Goal: Task Accomplishment & Management: Manage account settings

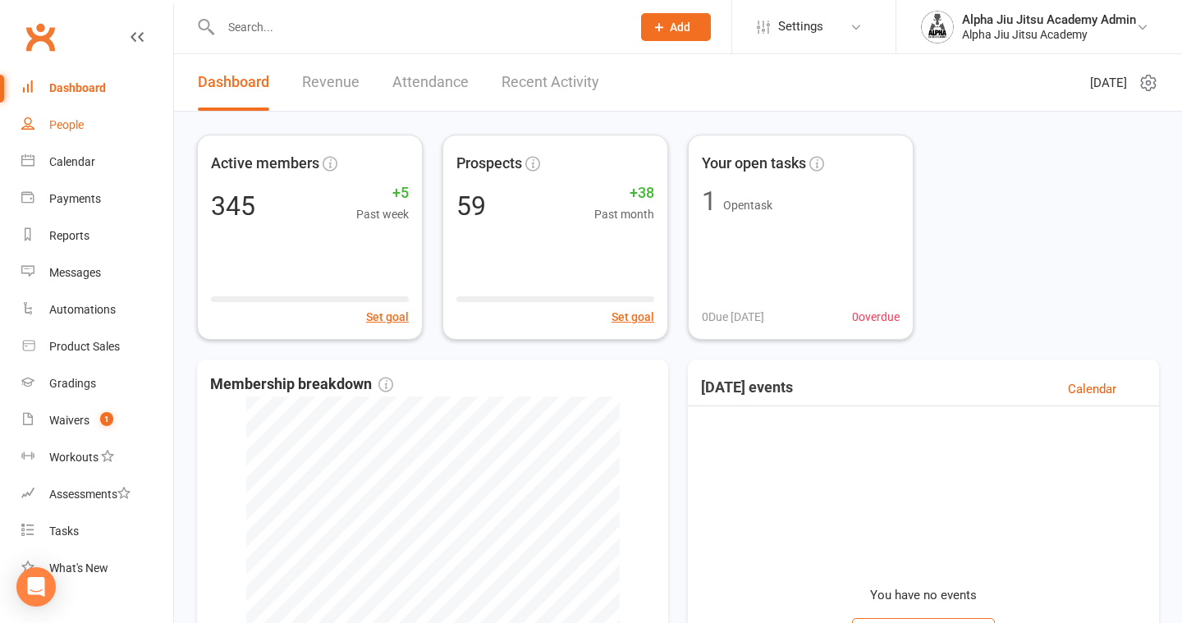
click at [82, 123] on div "People" at bounding box center [66, 124] width 34 height 13
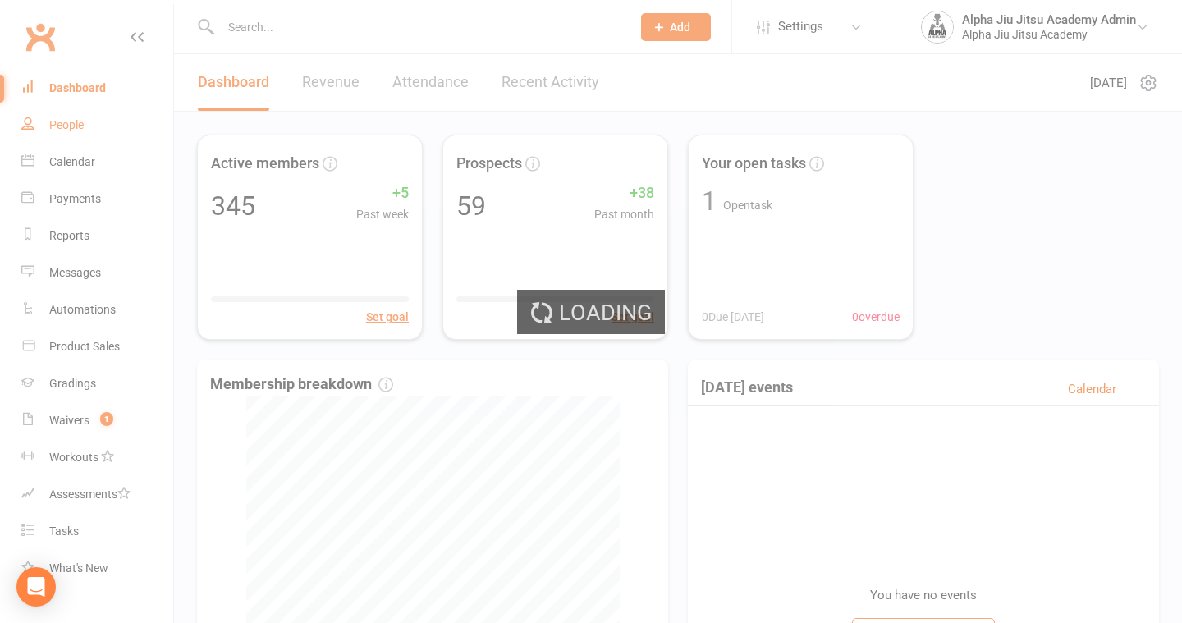
select select "100"
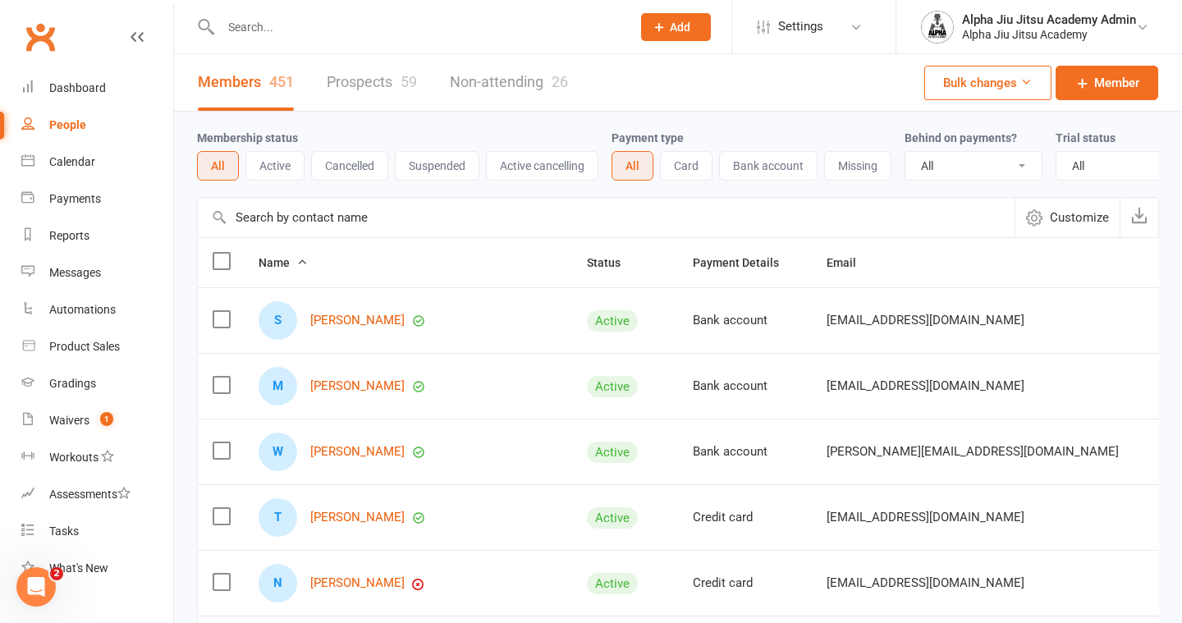
click at [293, 221] on input "text" at bounding box center [606, 217] width 817 height 39
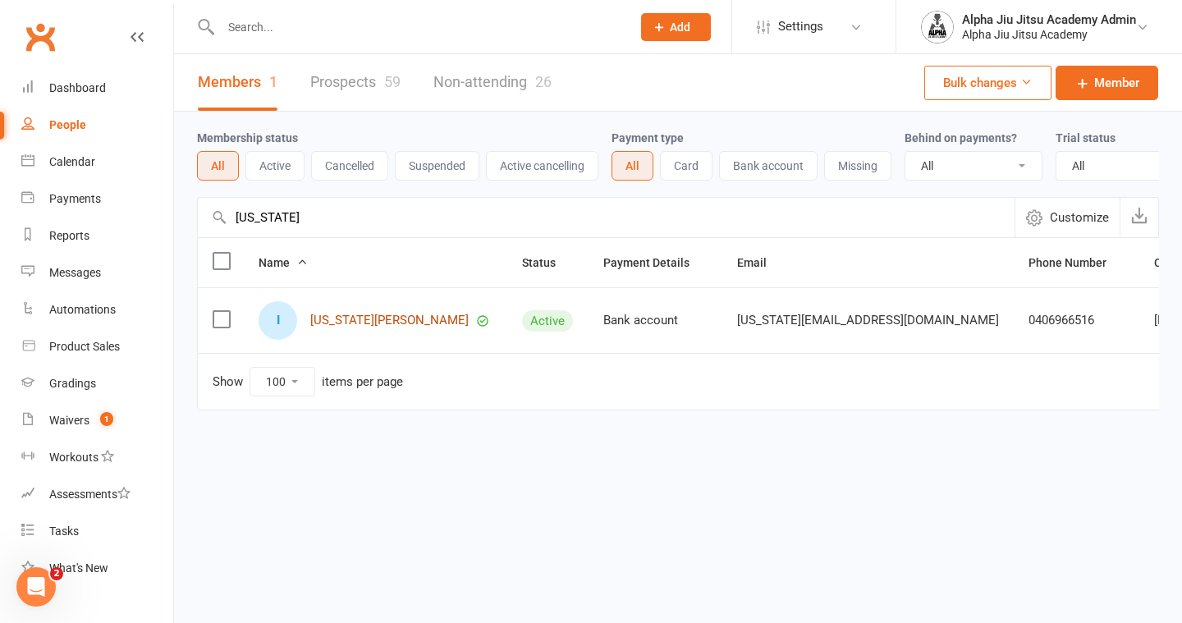
type input "[US_STATE]"
click at [339, 320] on link "[US_STATE][PERSON_NAME]" at bounding box center [389, 321] width 158 height 14
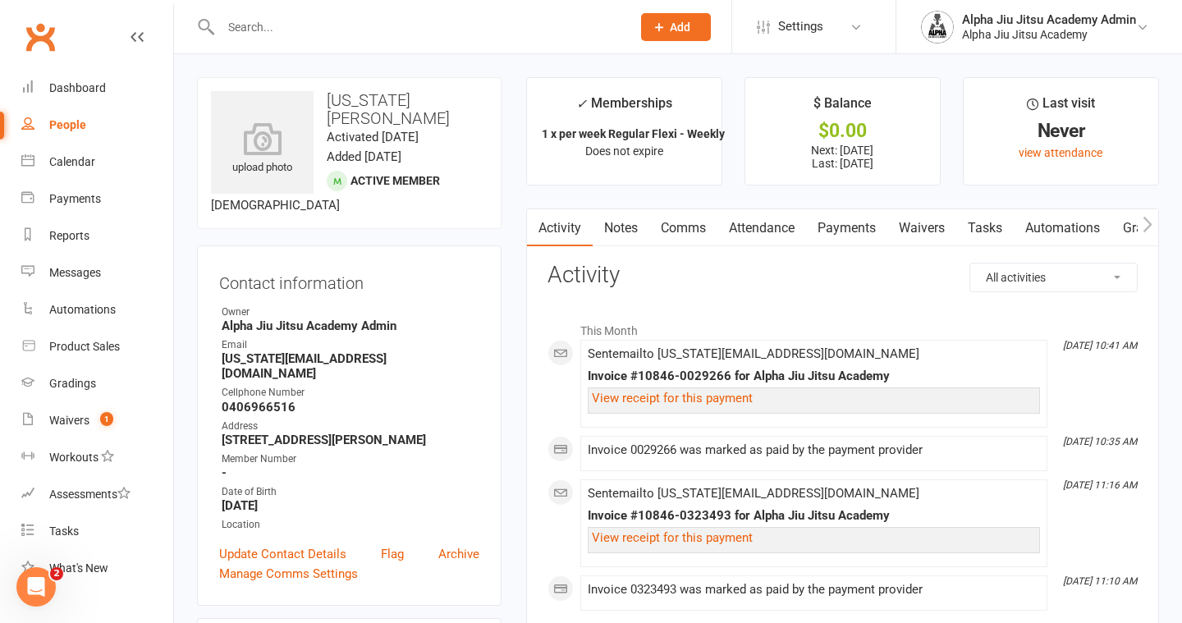
click at [840, 226] on link "Payments" at bounding box center [846, 228] width 81 height 38
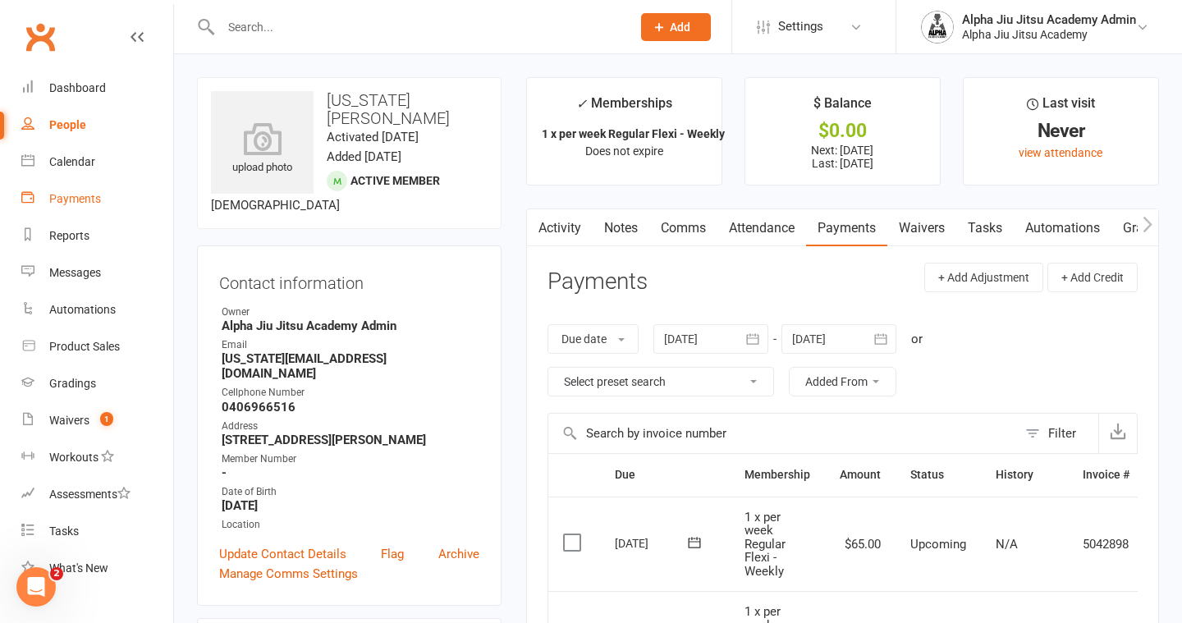
click at [79, 199] on div "Payments" at bounding box center [75, 198] width 52 height 13
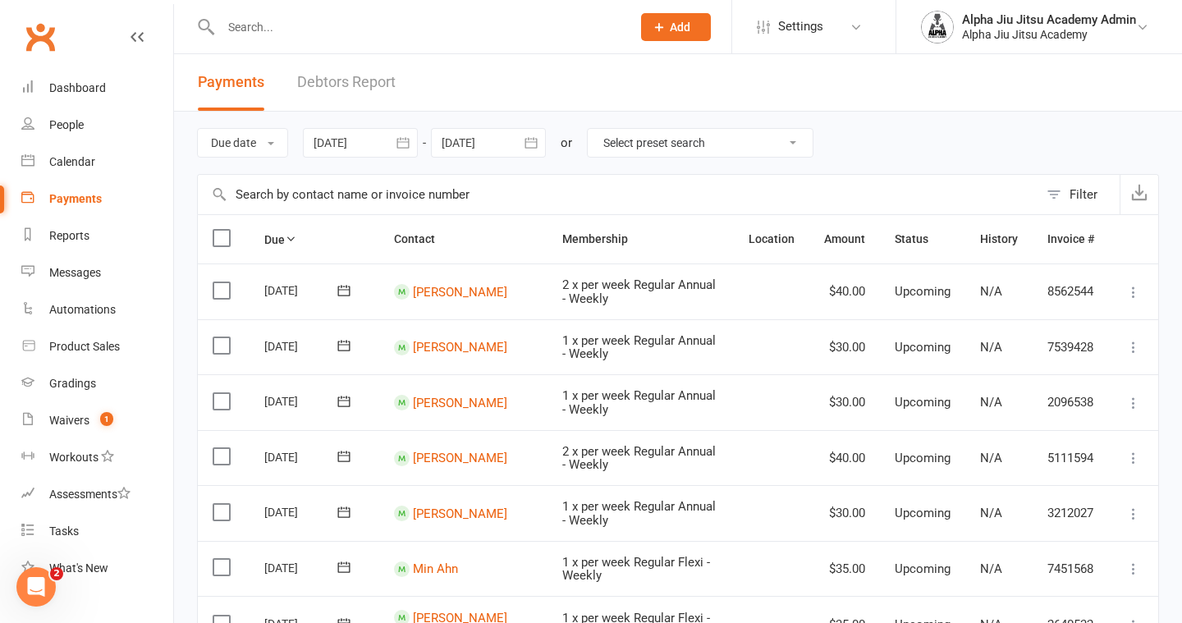
click at [268, 198] on input "text" at bounding box center [618, 194] width 840 height 39
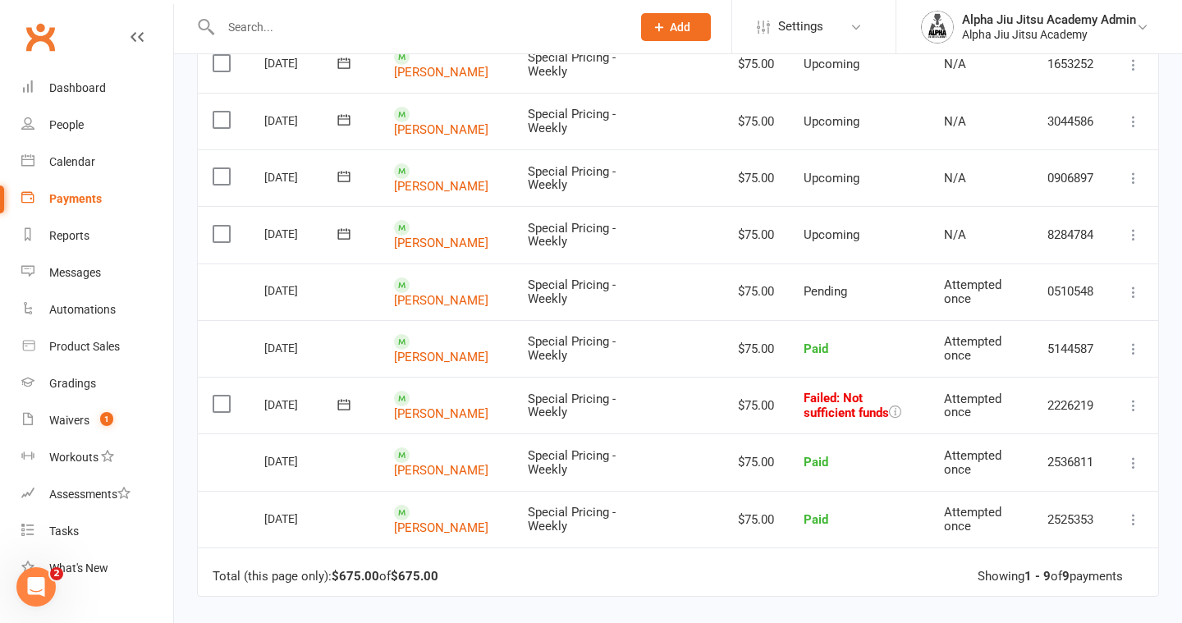
scroll to position [227, 0]
type input "nacken"
click at [421, 81] on link "[PERSON_NAME]" at bounding box center [441, 73] width 94 height 15
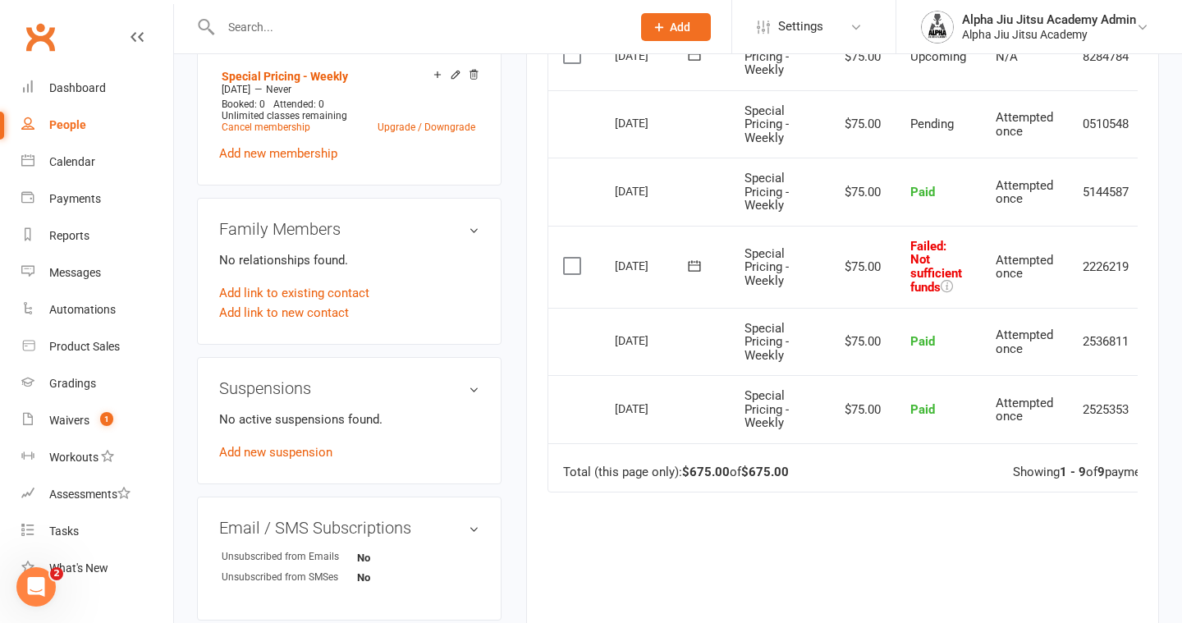
scroll to position [678, 0]
click at [300, 450] on link "Add new suspension" at bounding box center [275, 451] width 113 height 15
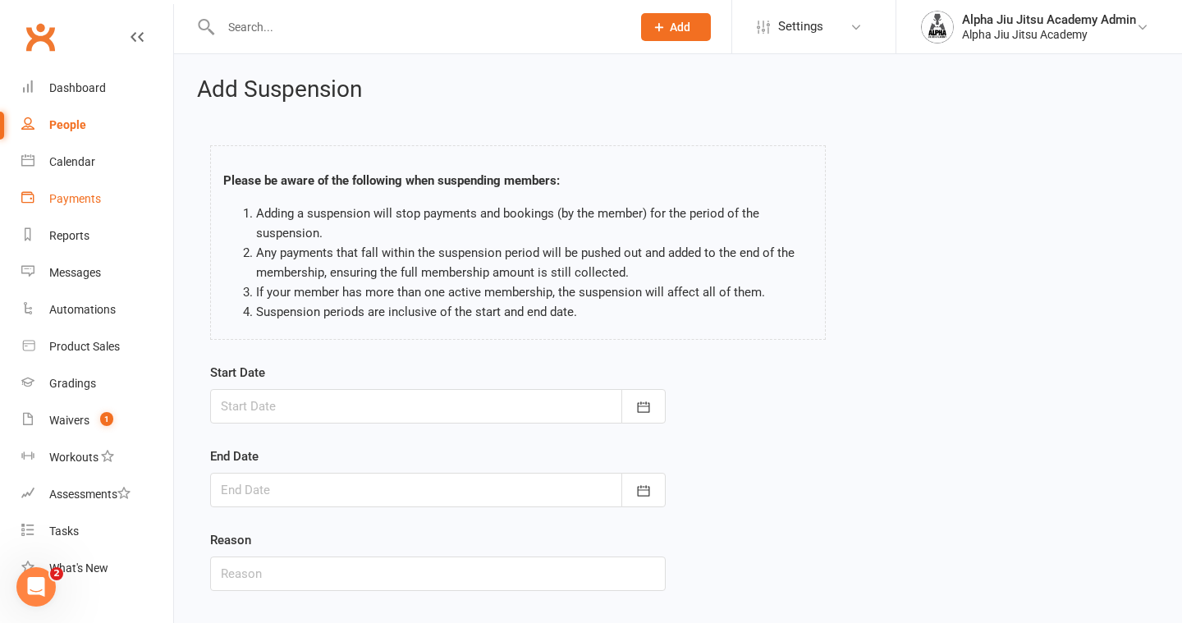
click at [81, 201] on div "Payments" at bounding box center [75, 198] width 52 height 13
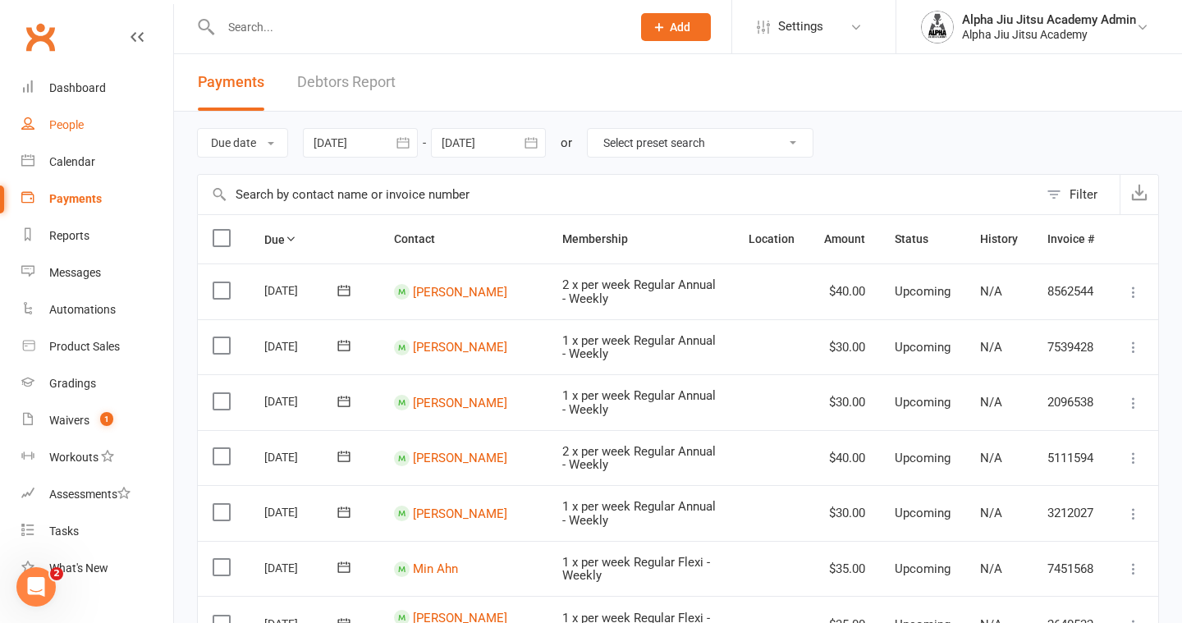
click at [75, 128] on div "People" at bounding box center [66, 124] width 34 height 13
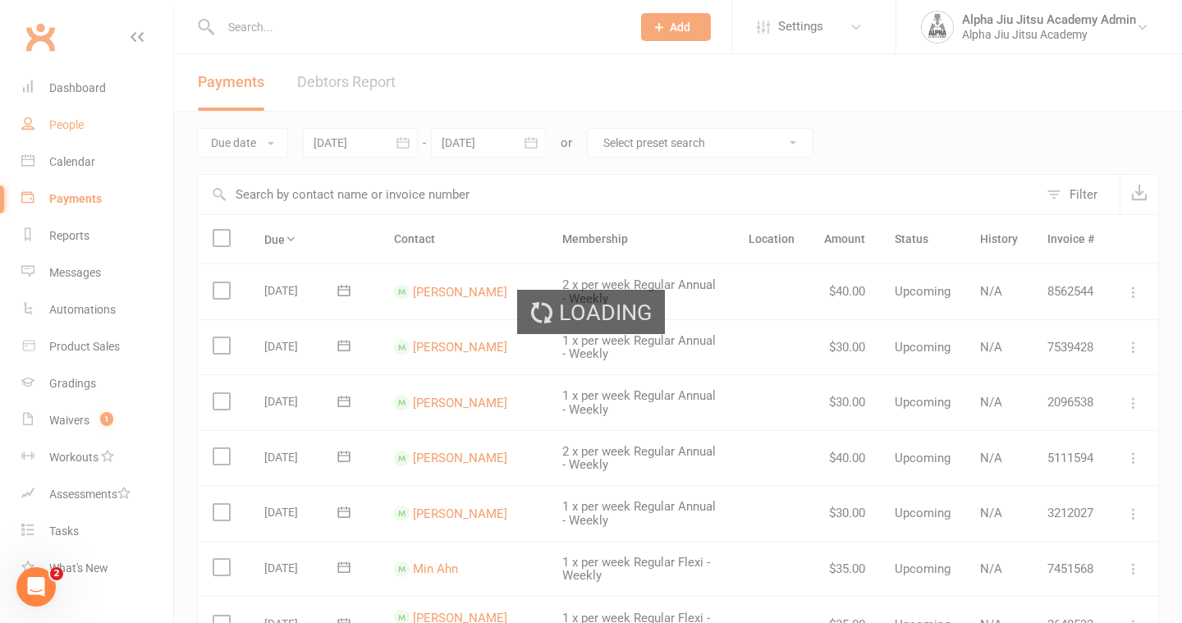
select select "100"
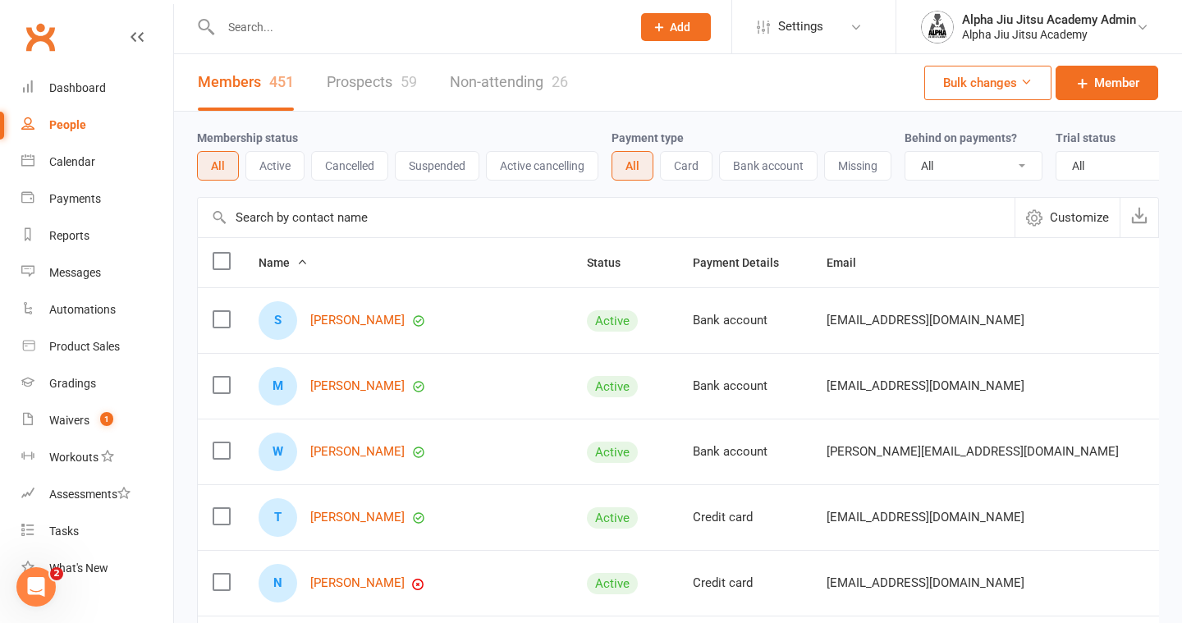
click at [305, 222] on input "text" at bounding box center [606, 217] width 817 height 39
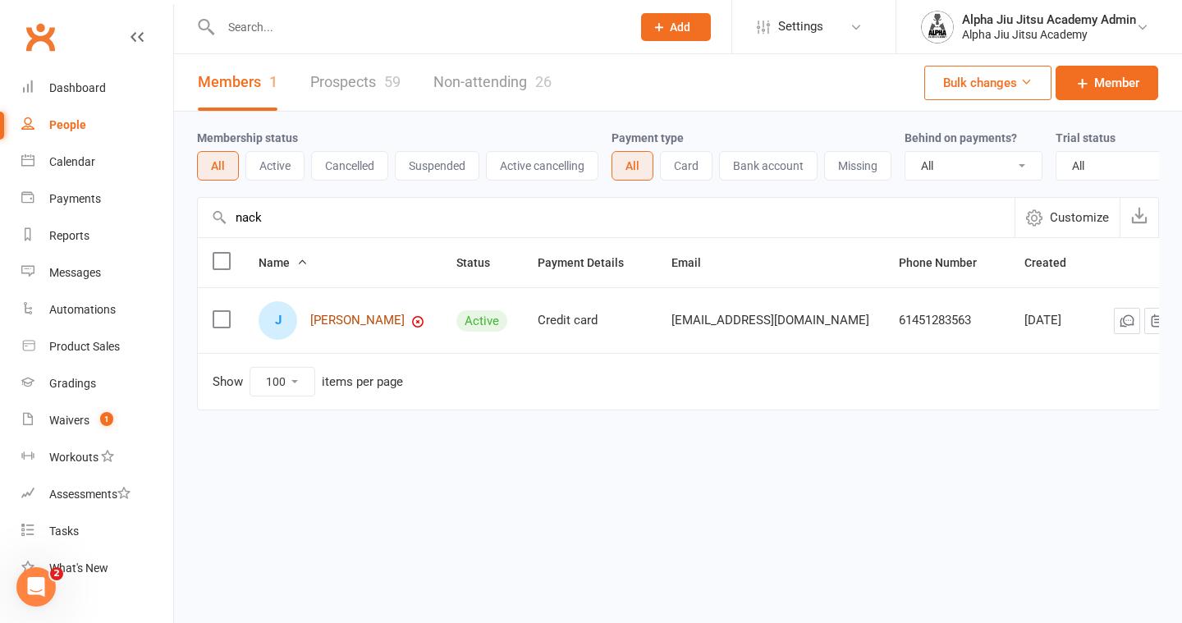
type input "nack"
click at [338, 316] on link "[PERSON_NAME]" at bounding box center [357, 321] width 94 height 14
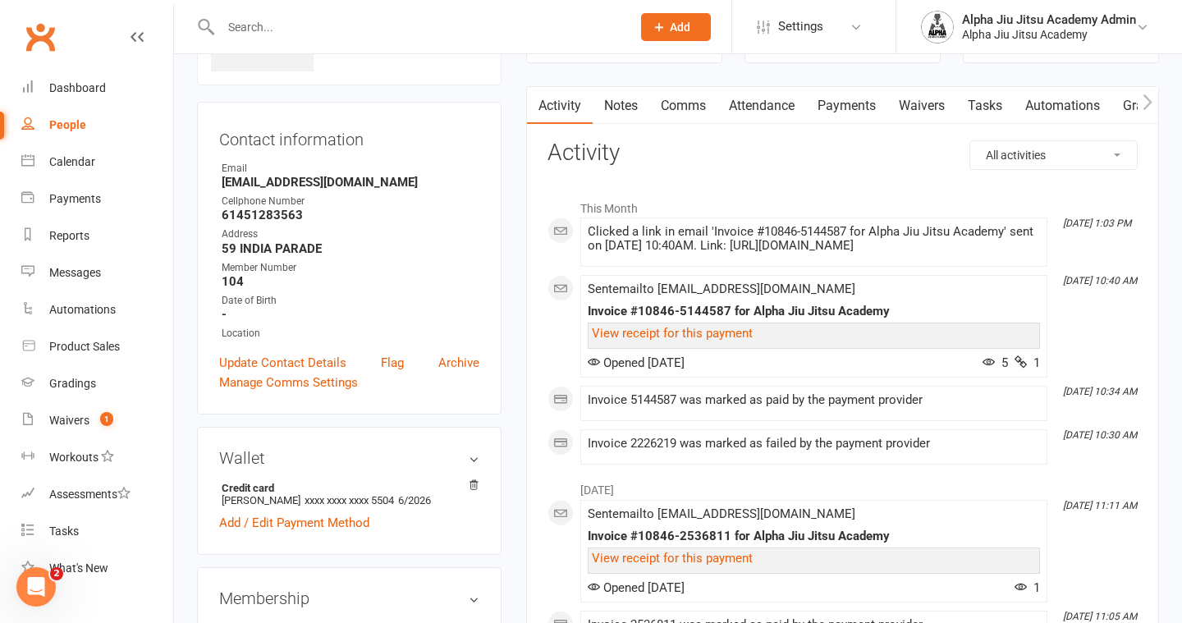
scroll to position [121, 0]
click at [849, 107] on link "Payments" at bounding box center [846, 108] width 81 height 38
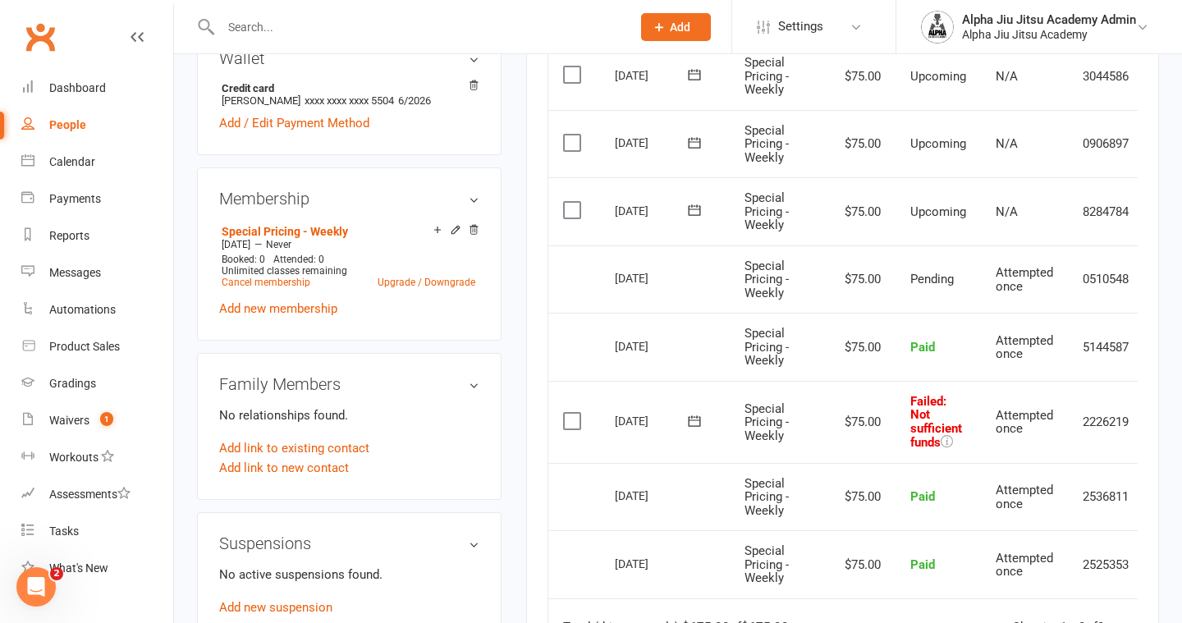
scroll to position [0, 57]
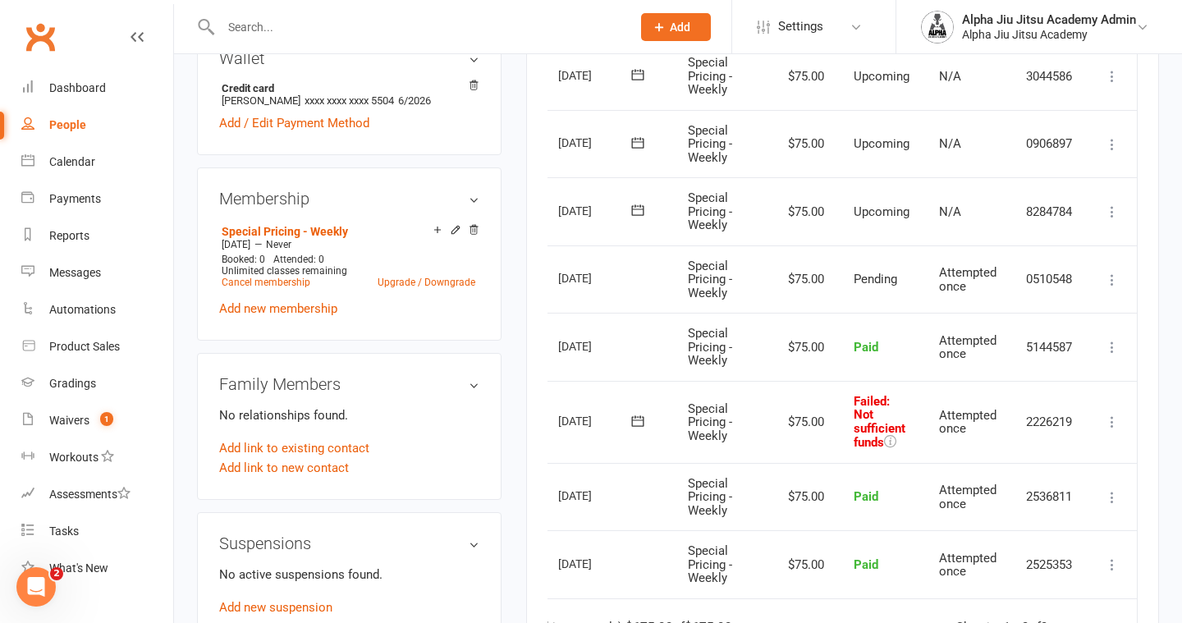
click at [1107, 430] on button at bounding box center [1112, 422] width 20 height 20
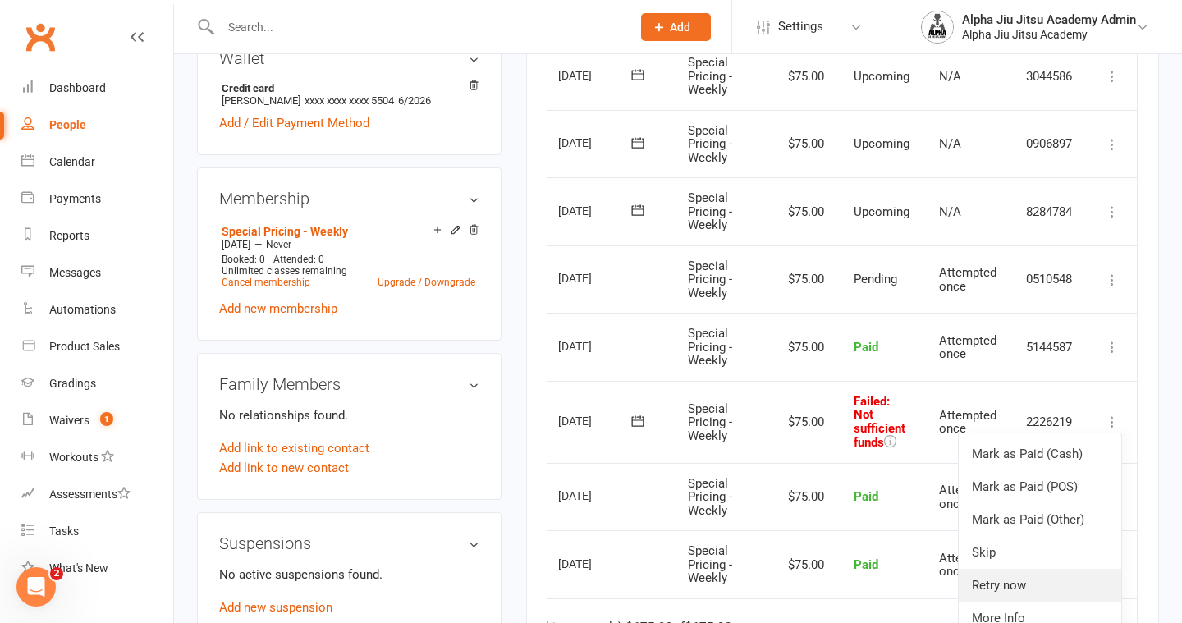
click at [1027, 579] on link "Retry now" at bounding box center [1040, 585] width 163 height 33
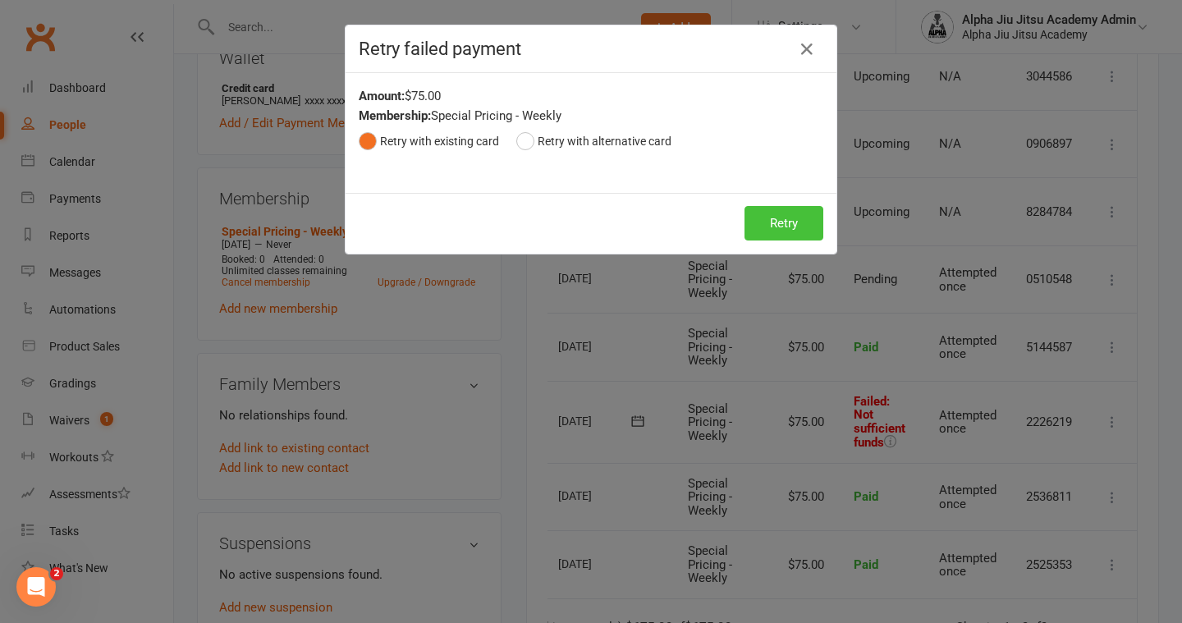
click at [795, 209] on button "Retry" at bounding box center [783, 223] width 79 height 34
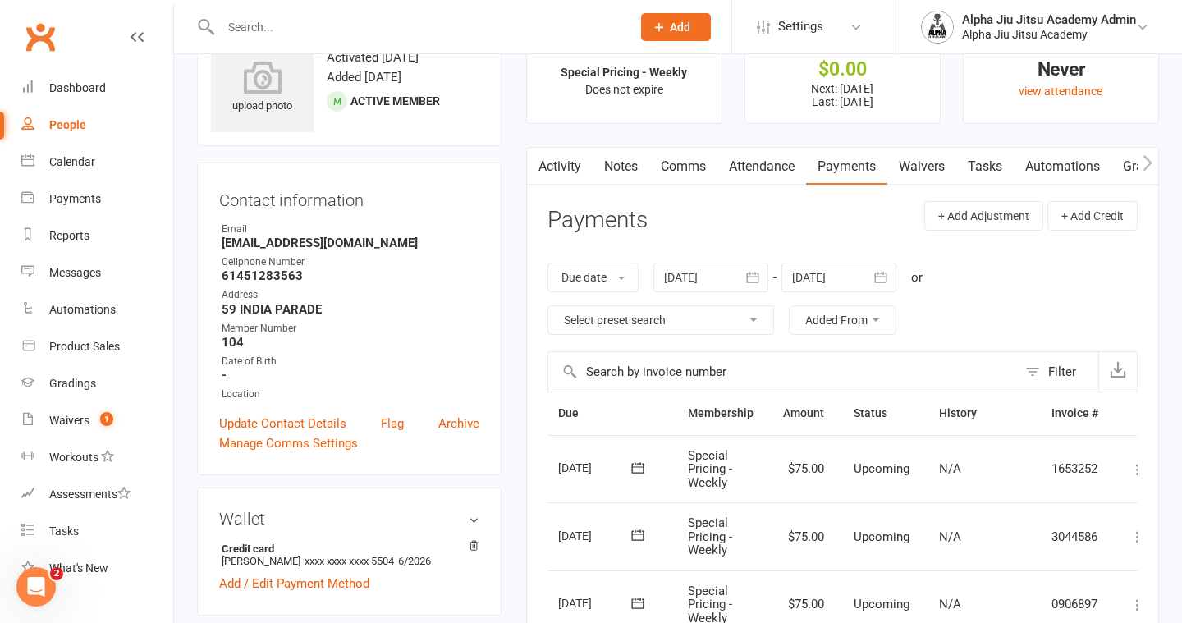
scroll to position [0, 0]
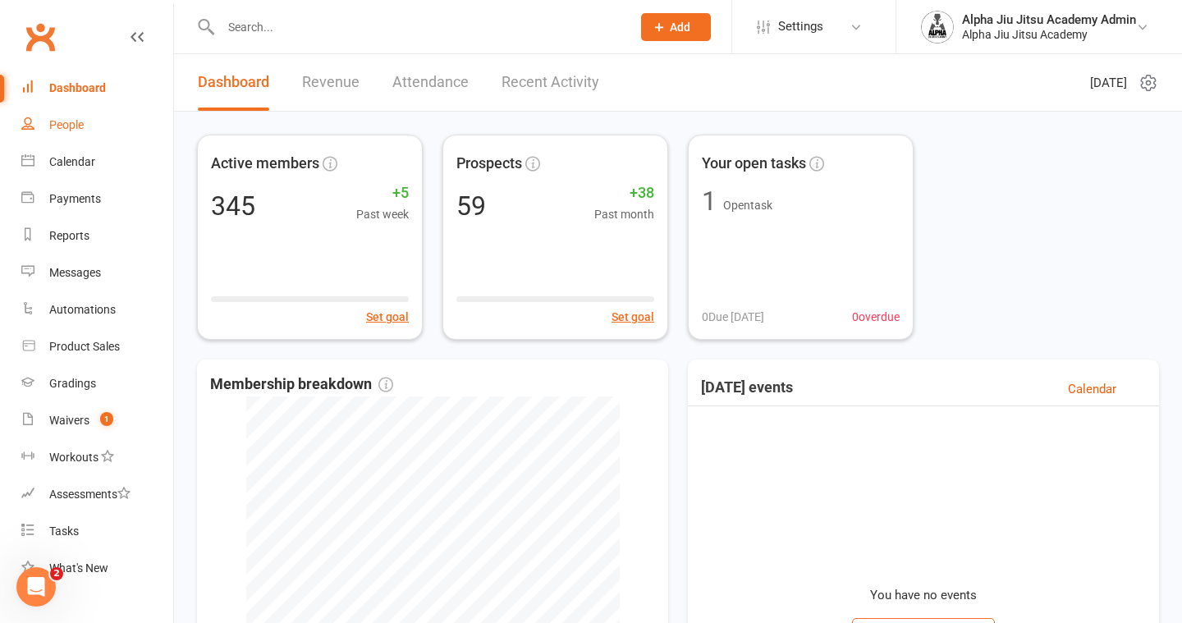
click at [58, 122] on div "People" at bounding box center [66, 124] width 34 height 13
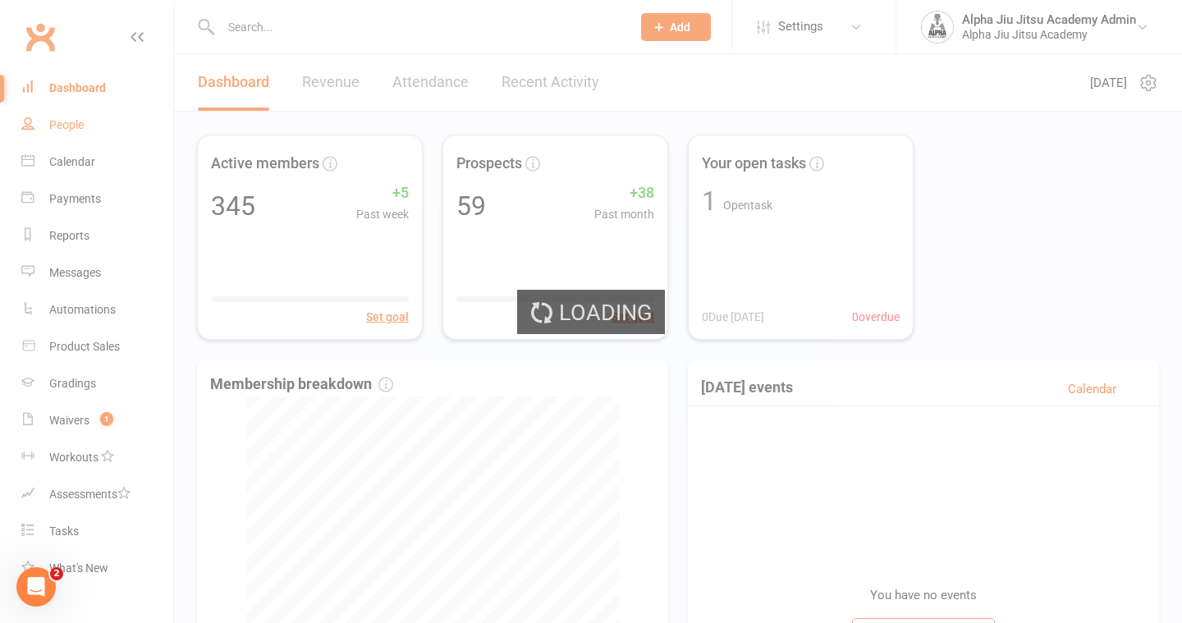
select select "100"
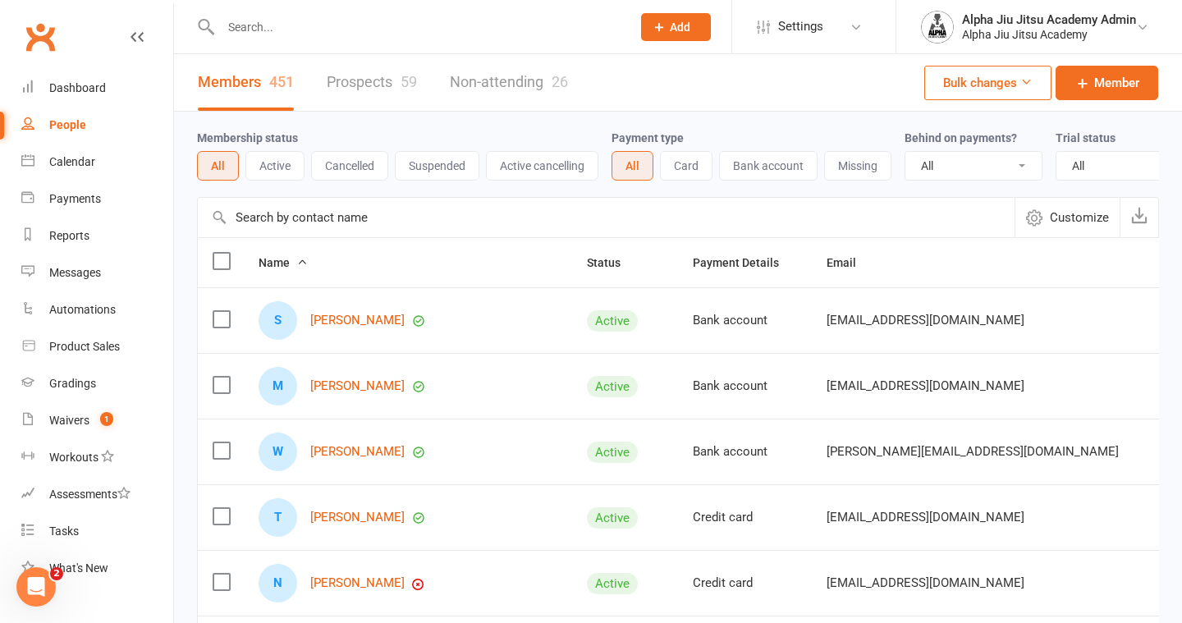
click at [381, 213] on input "text" at bounding box center [606, 217] width 817 height 39
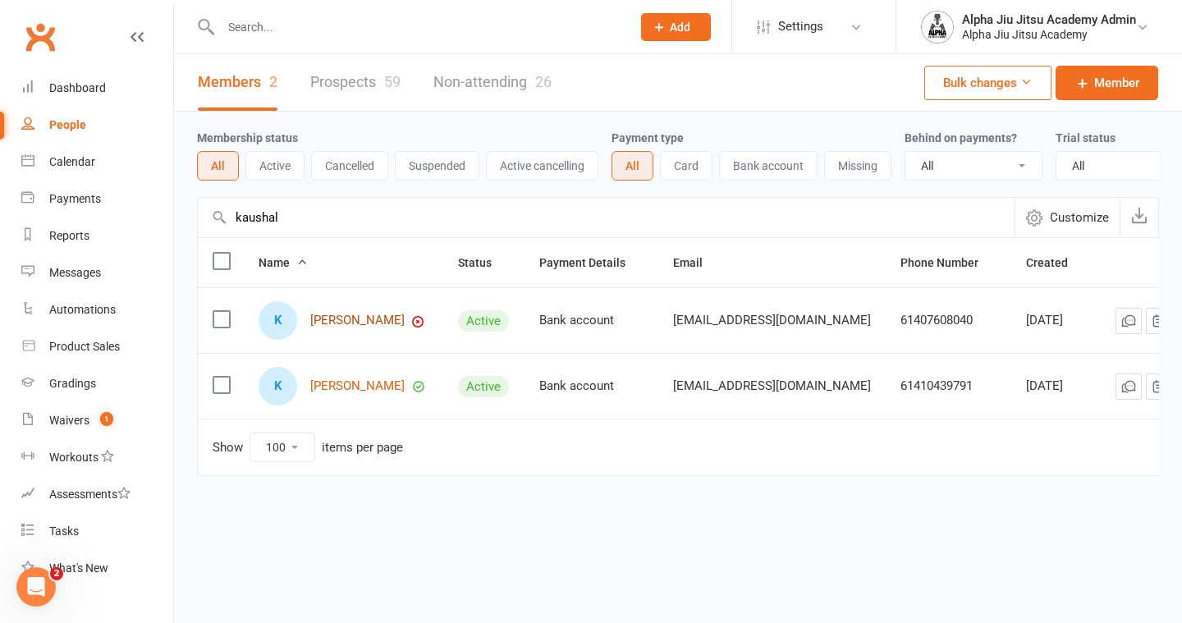
type input "kaushal"
click at [345, 323] on link "Kushal Kaur" at bounding box center [357, 321] width 94 height 14
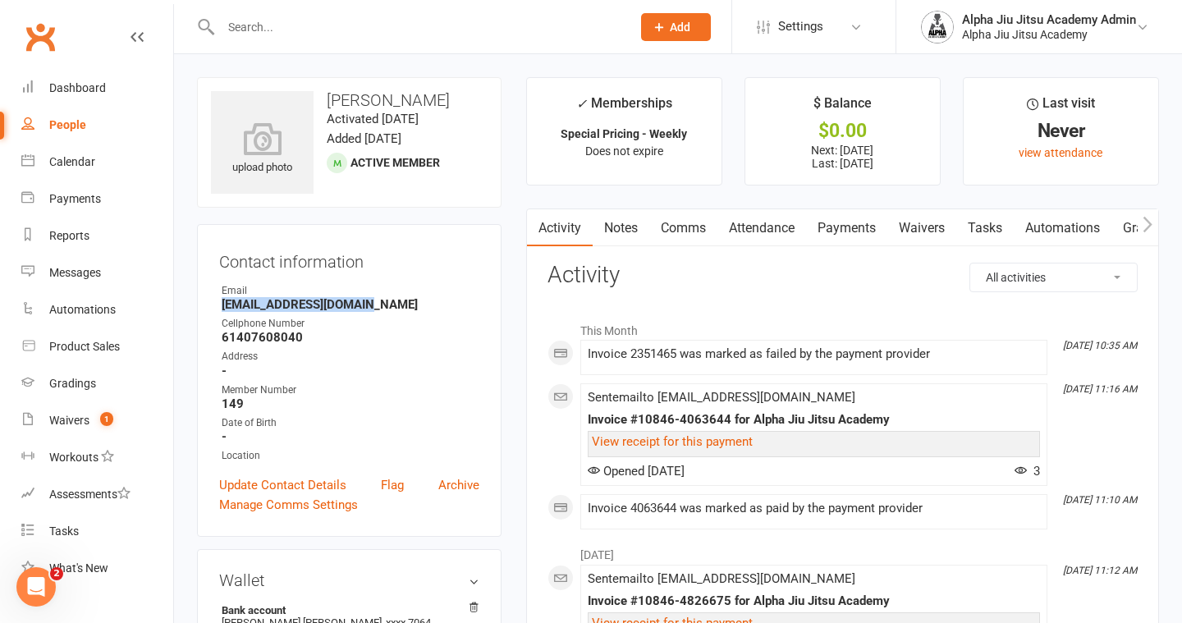
drag, startPoint x: 371, startPoint y: 309, endPoint x: 208, endPoint y: 311, distance: 162.5
click at [208, 311] on div "Contact information Owner Email kushalkaur90@gmail.com Cellphone Number 6140760…" at bounding box center [349, 380] width 304 height 313
copy strong "kushalkaur90@gmail.com"
click at [849, 231] on link "Payments" at bounding box center [846, 228] width 81 height 38
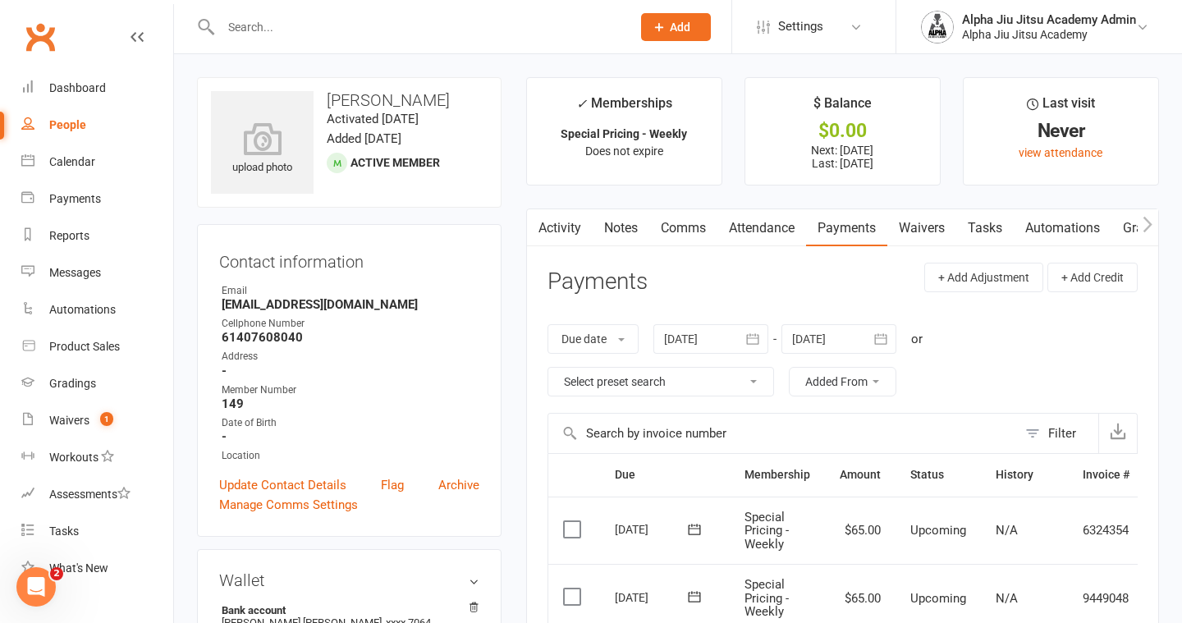
click at [404, 290] on div "Email" at bounding box center [351, 291] width 258 height 16
click at [109, 131] on link "People" at bounding box center [97, 125] width 152 height 37
select select "100"
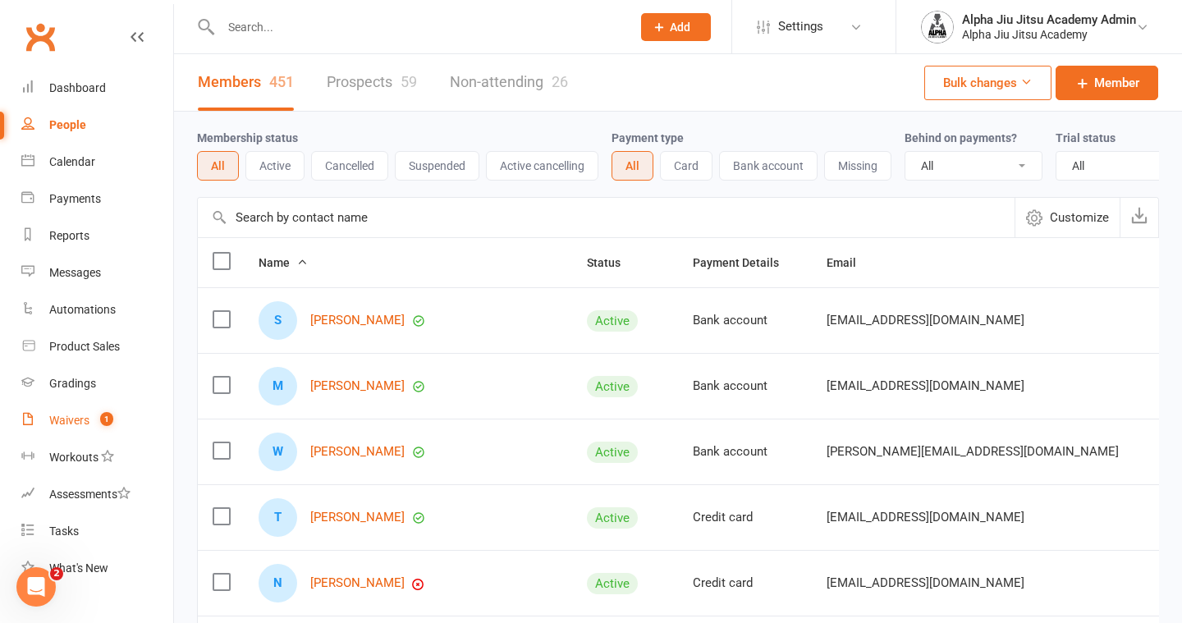
click at [66, 426] on div "Waivers" at bounding box center [69, 420] width 40 height 13
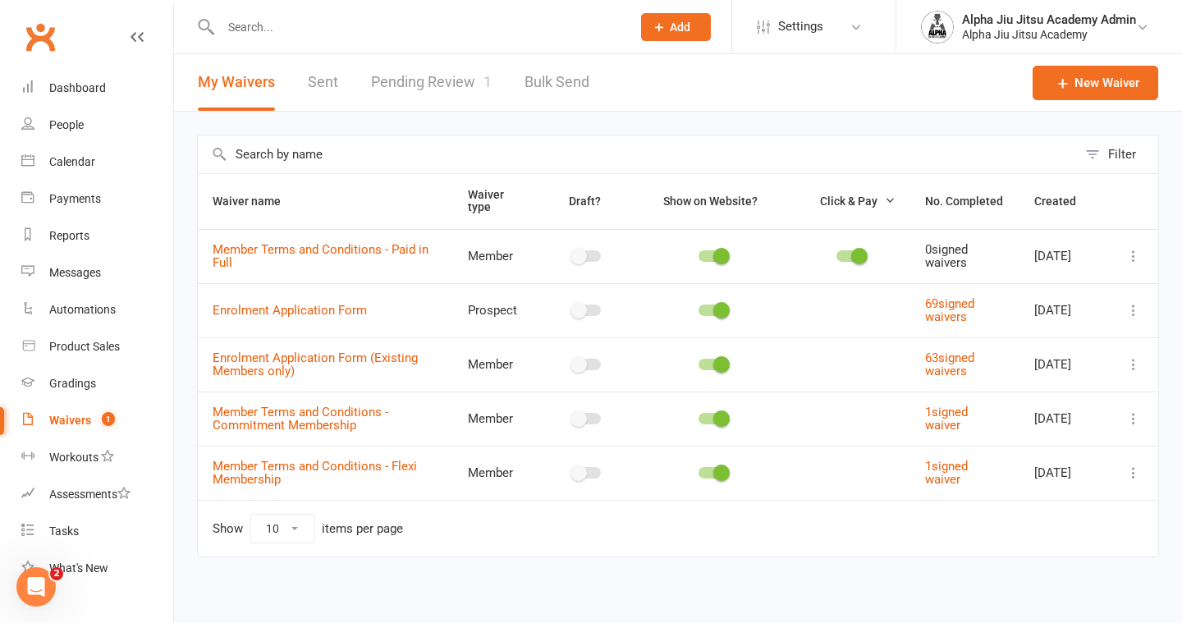
click at [397, 90] on link "Pending Review 1" at bounding box center [431, 82] width 121 height 57
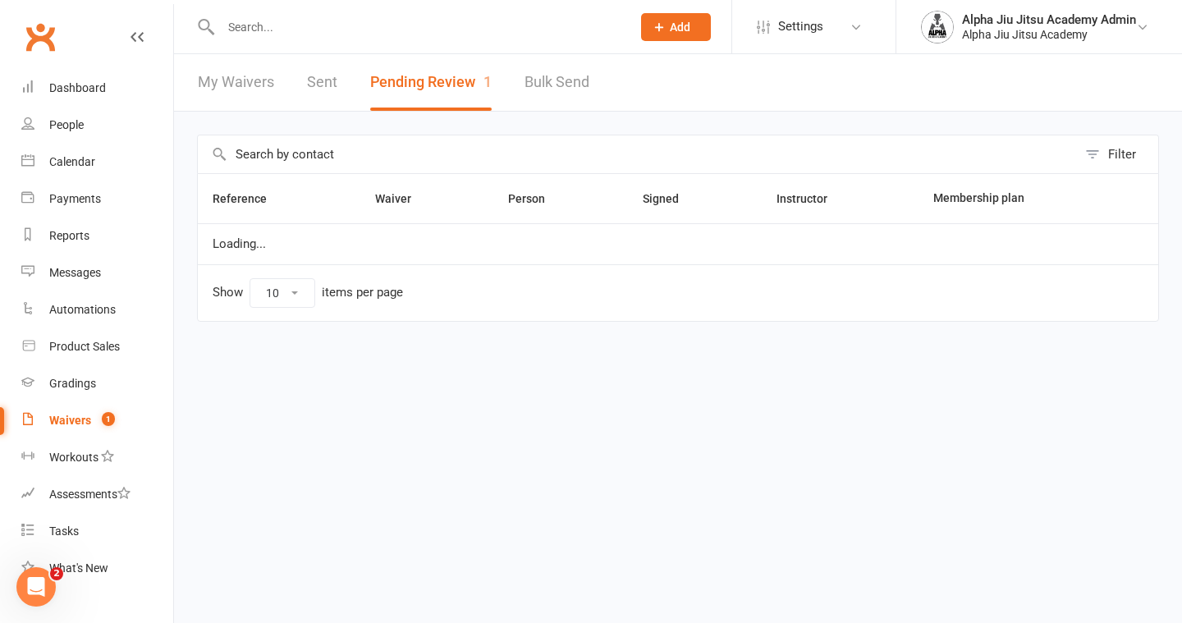
select select "50"
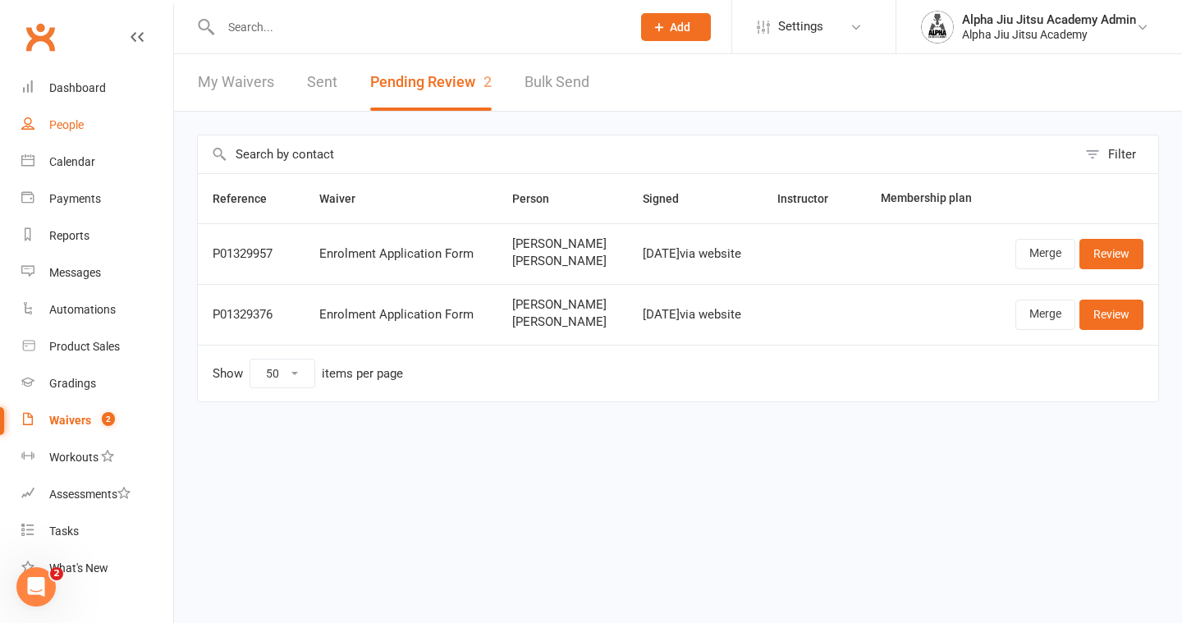
click at [75, 134] on link "People" at bounding box center [97, 125] width 152 height 37
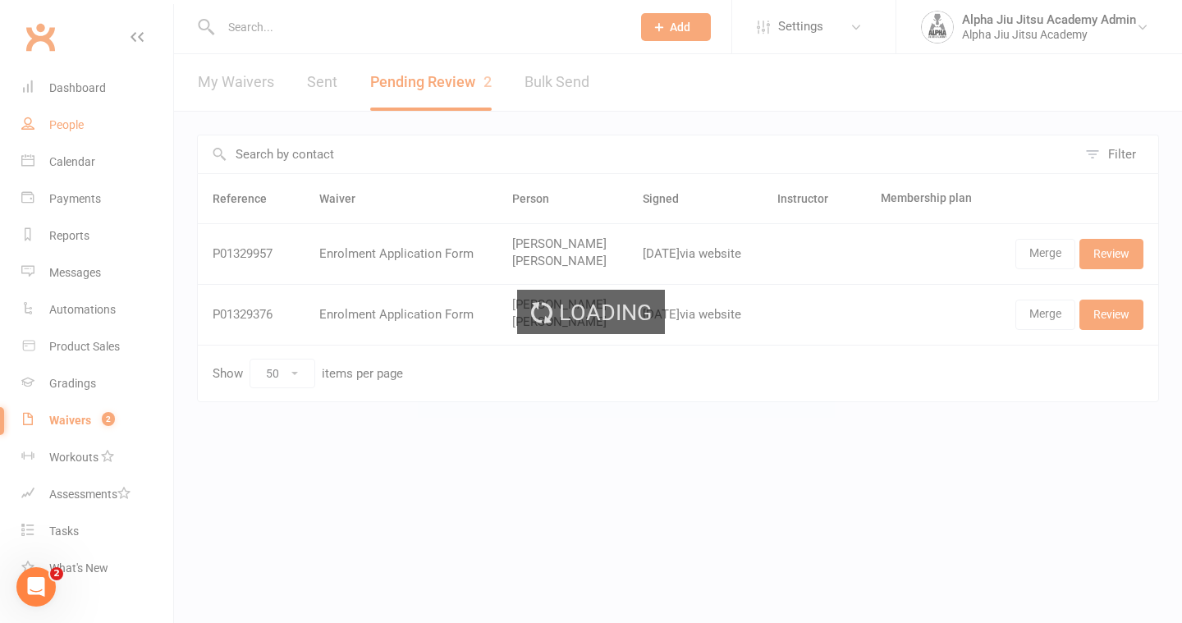
select select "100"
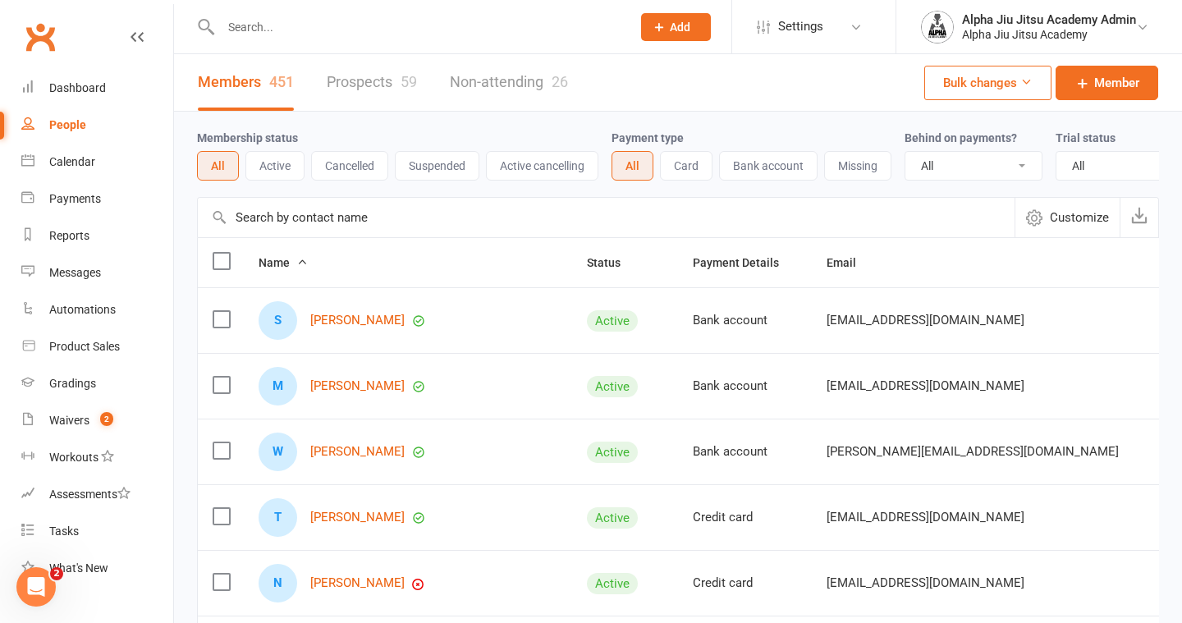
click at [327, 214] on input "text" at bounding box center [606, 217] width 817 height 39
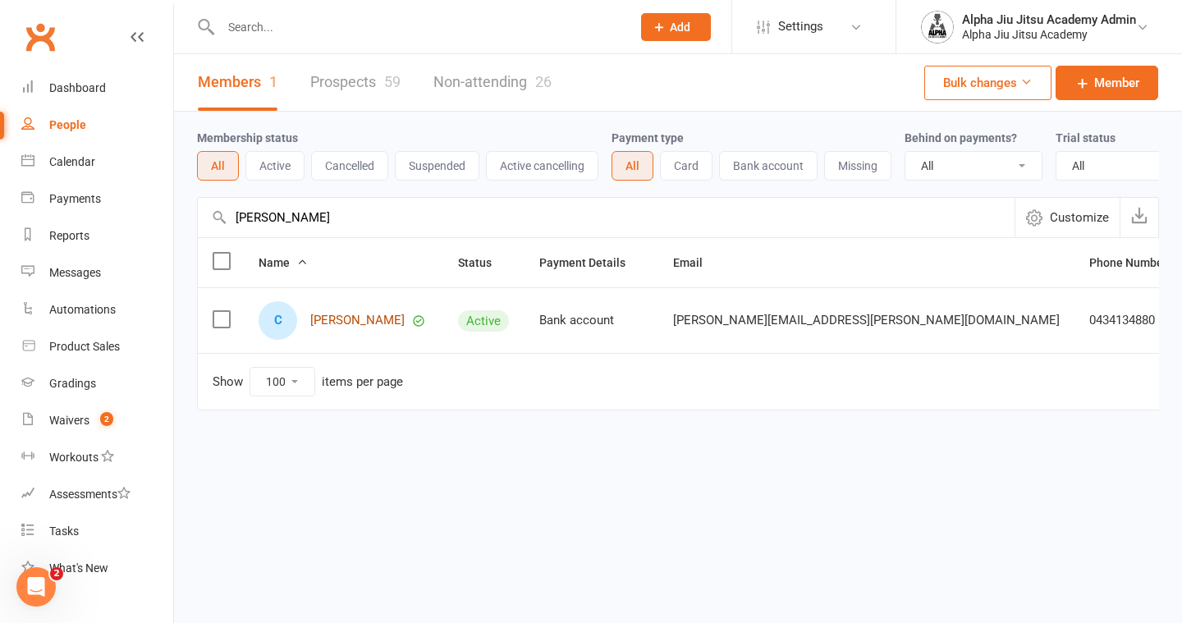
type input "dubon"
click at [379, 318] on link "Christopher Dubon" at bounding box center [357, 321] width 94 height 14
